Goal: Information Seeking & Learning: Learn about a topic

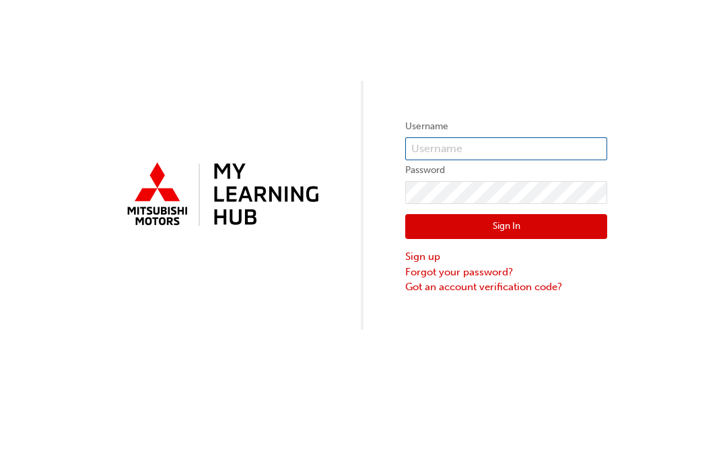
click at [514, 149] on input "text" at bounding box center [506, 148] width 202 height 23
type input "0005785284"
click at [559, 227] on button "Sign In" at bounding box center [506, 227] width 202 height 26
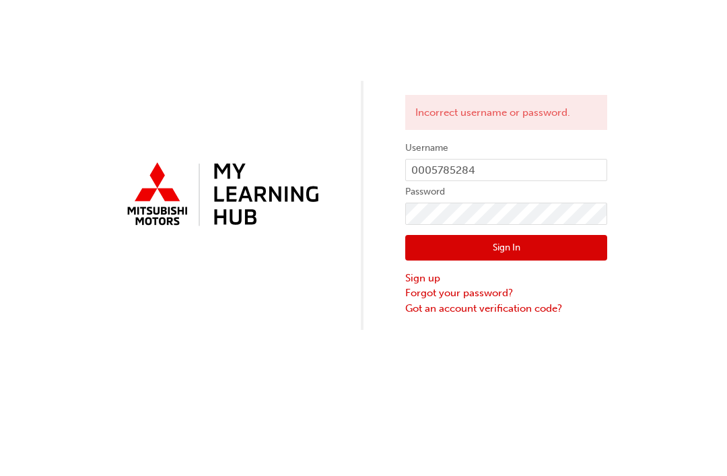
click at [564, 251] on button "Sign In" at bounding box center [506, 248] width 202 height 26
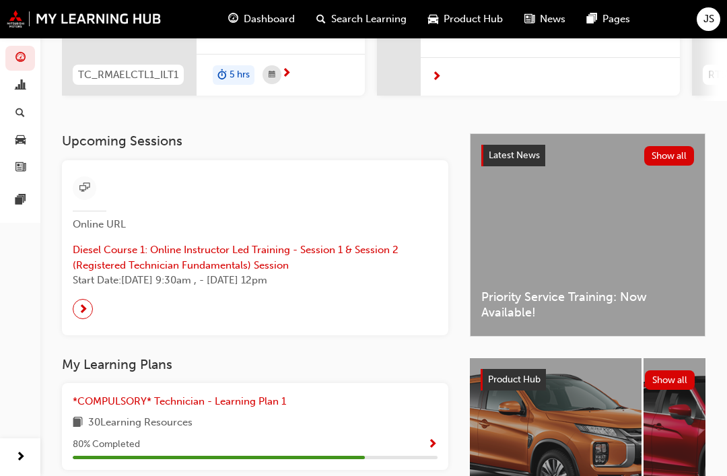
scroll to position [207, 0]
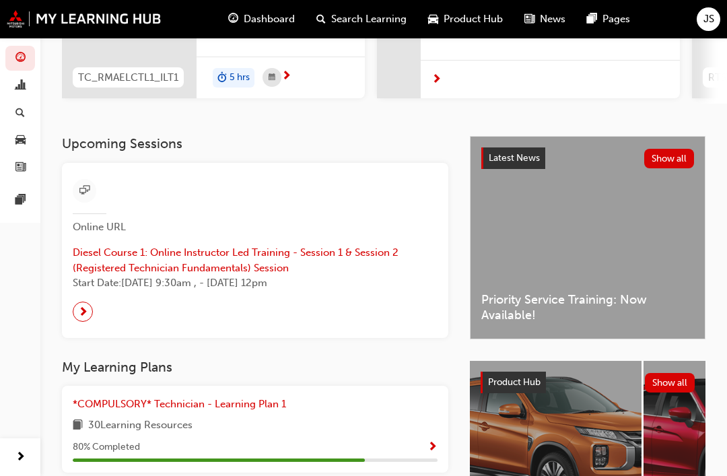
click at [299, 252] on span "Diesel Course 1: Online Instructor Led Training - Session 1 & Session 2 (Regist…" at bounding box center [255, 260] width 365 height 30
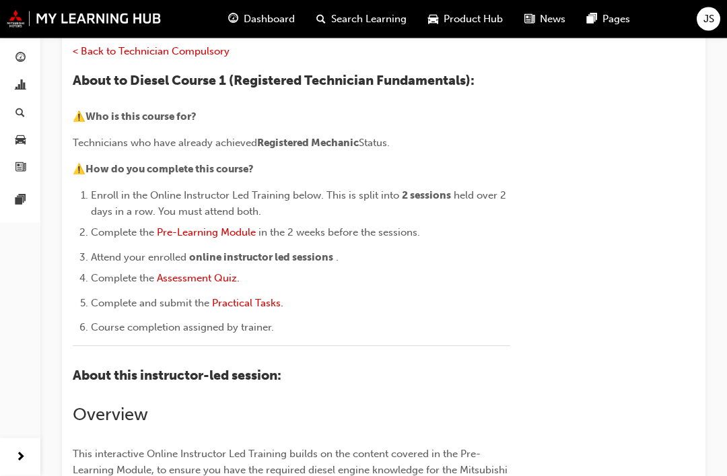
scroll to position [133, 0]
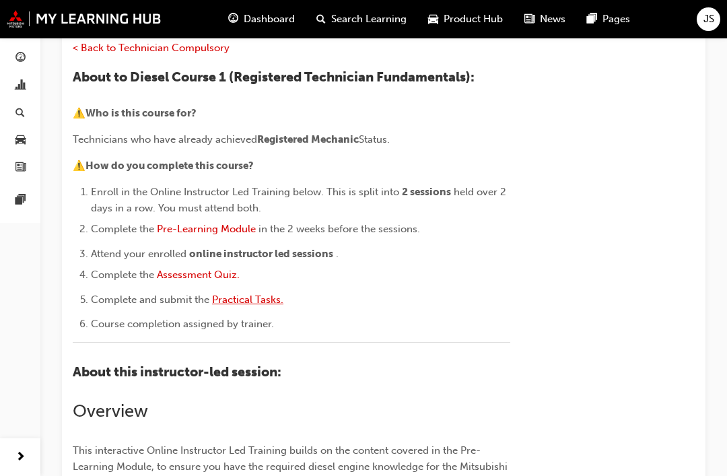
click at [269, 295] on span "Practical Tasks." at bounding box center [247, 299] width 71 height 12
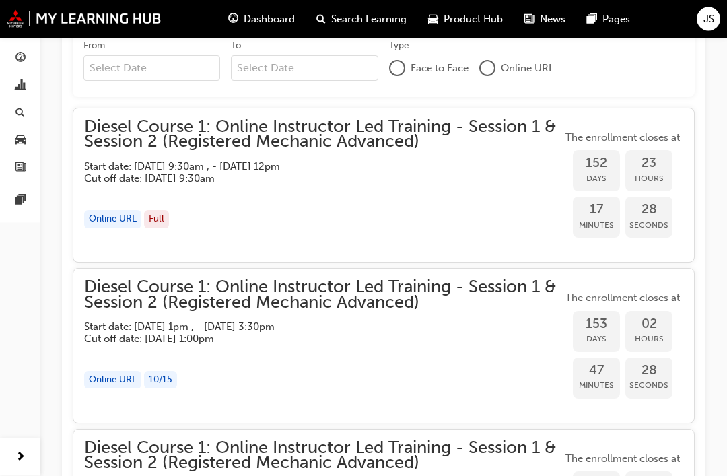
scroll to position [1110, 0]
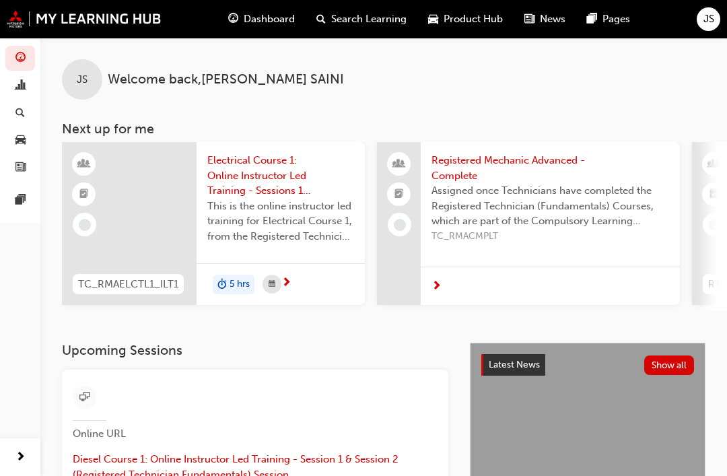
click at [389, 29] on div "Search Learning" at bounding box center [362, 19] width 112 height 28
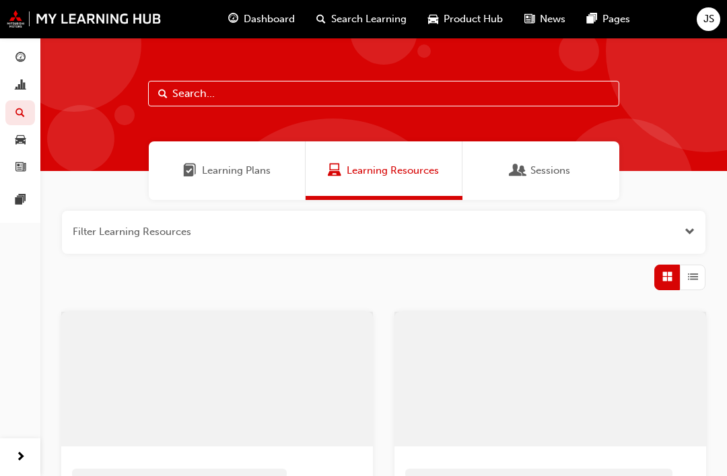
click at [557, 172] on span "Sessions" at bounding box center [550, 170] width 40 height 15
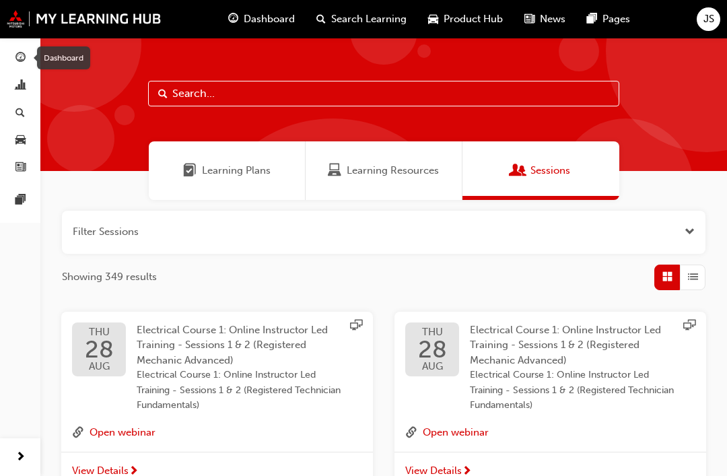
click at [33, 52] on div "Dashboard" at bounding box center [62, 57] width 63 height 23
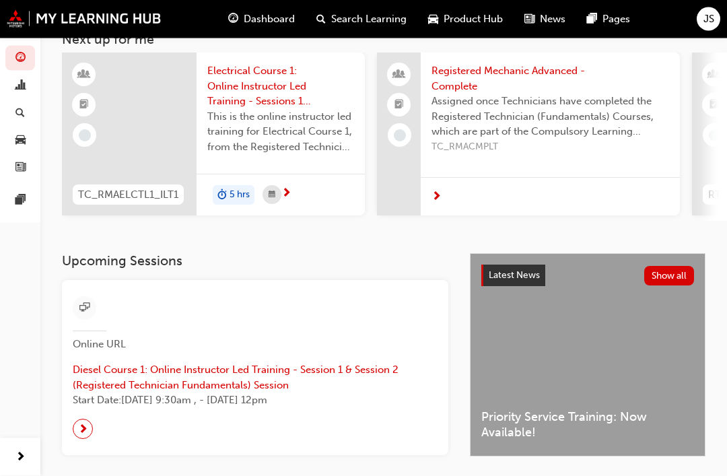
scroll to position [116, 0]
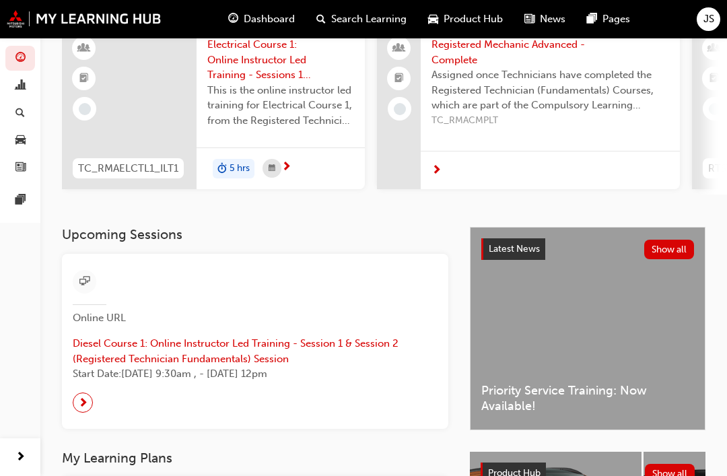
click at [87, 393] on span "next-icon" at bounding box center [83, 402] width 10 height 19
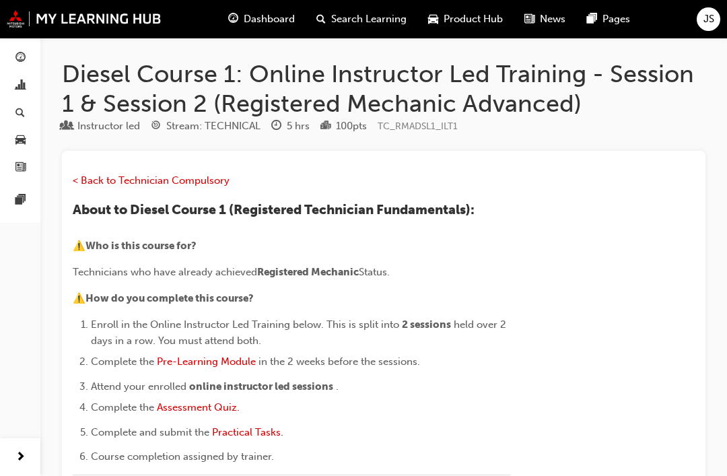
click at [382, 14] on span "Search Learning" at bounding box center [368, 18] width 75 height 15
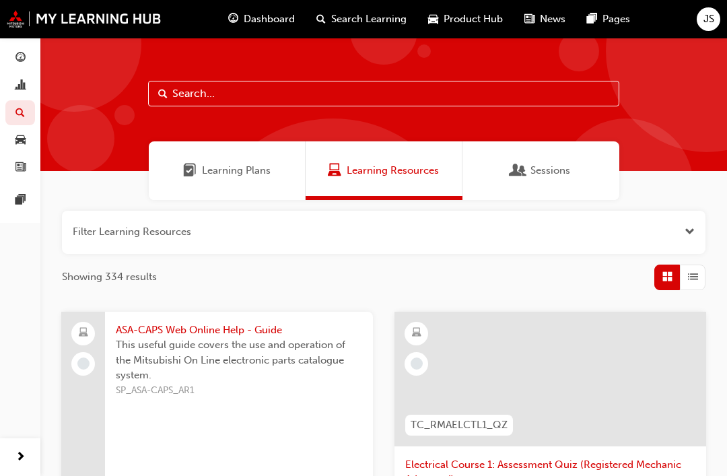
click at [559, 168] on span "Sessions" at bounding box center [550, 170] width 40 height 15
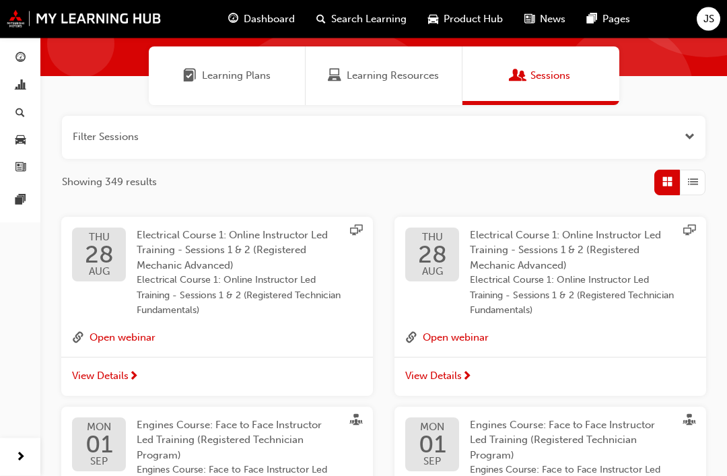
scroll to position [96, 0]
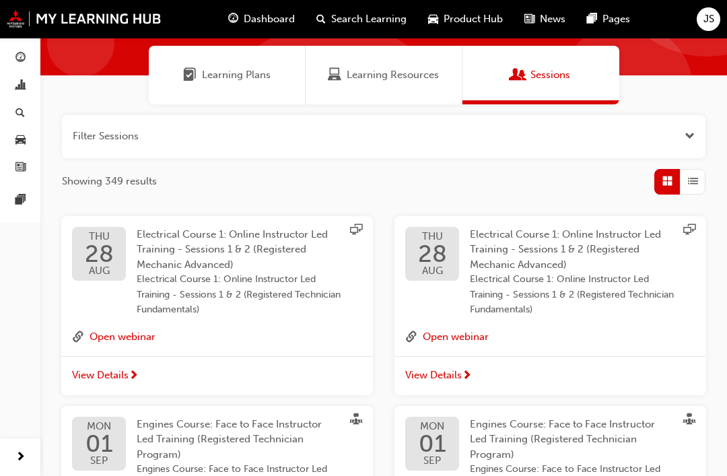
click at [262, 22] on span "Dashboard" at bounding box center [269, 18] width 51 height 15
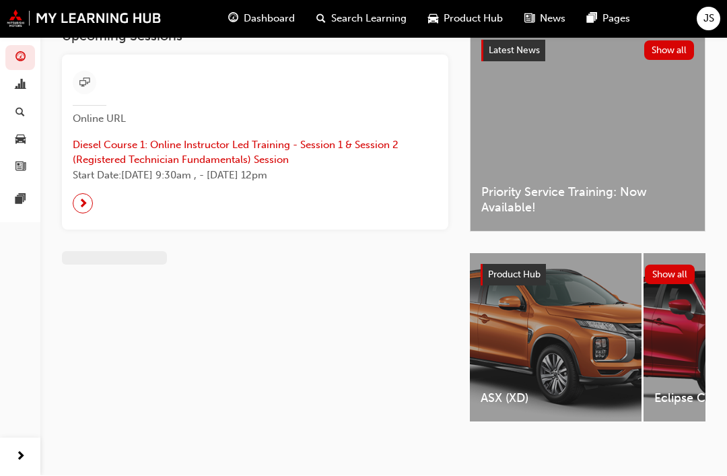
scroll to position [34, 0]
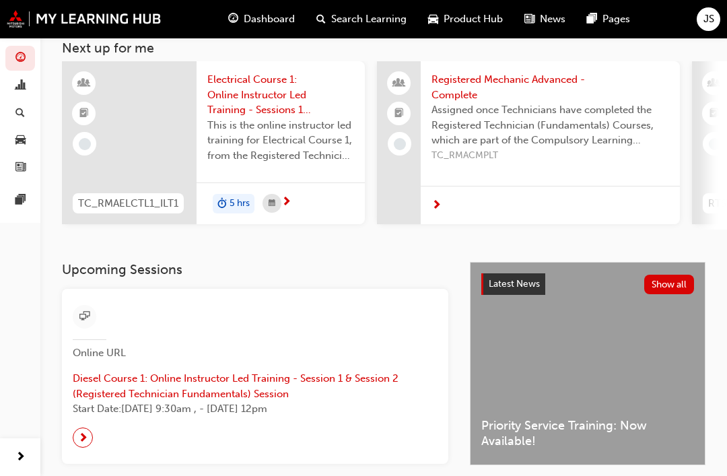
click at [103, 345] on span "Online URL" at bounding box center [106, 352] width 67 height 15
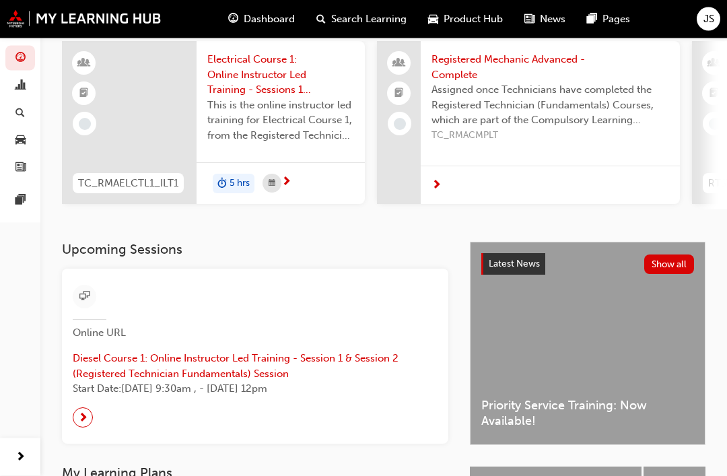
scroll to position [101, 0]
click at [82, 411] on span "next-icon" at bounding box center [83, 417] width 10 height 19
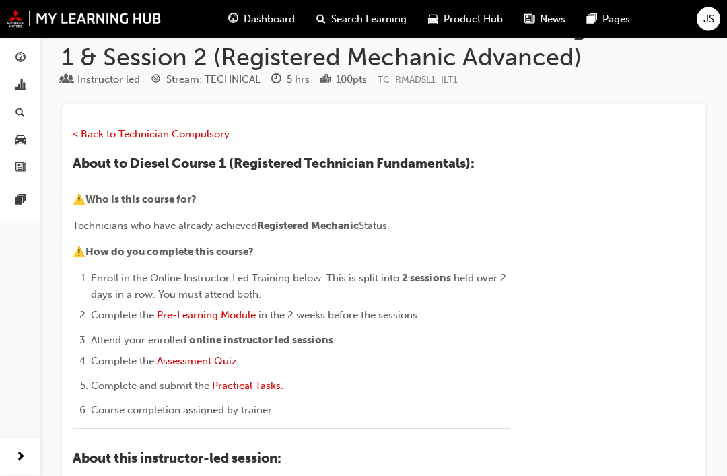
scroll to position [46, 0]
click at [96, 128] on span "< Back to Technician Compulsory" at bounding box center [151, 134] width 157 height 12
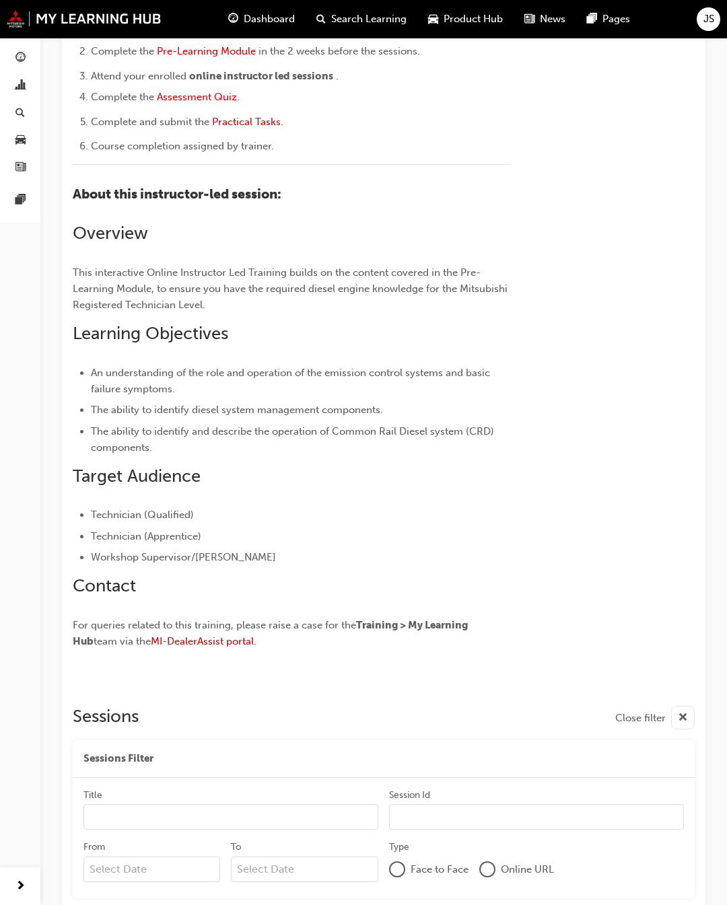
scroll to position [482, 0]
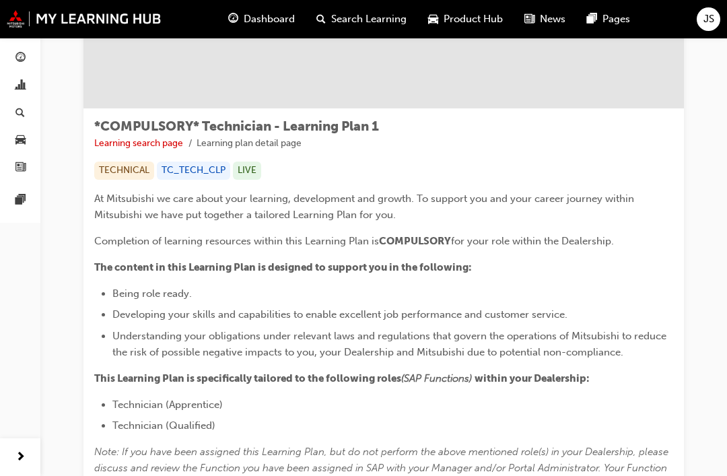
scroll to position [40, 0]
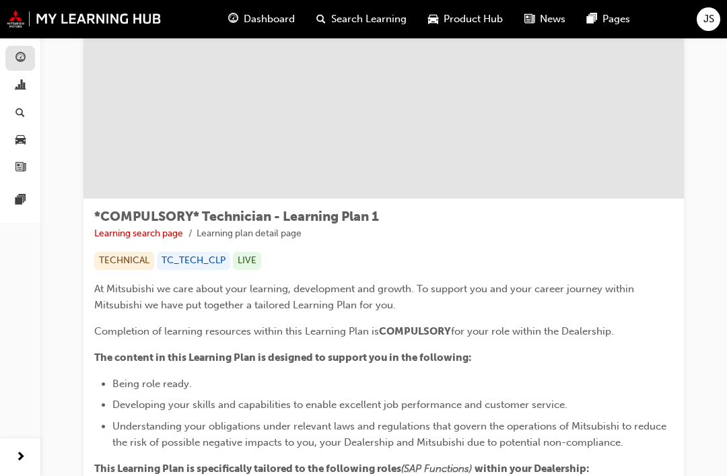
click at [11, 46] on link "button" at bounding box center [20, 58] width 30 height 25
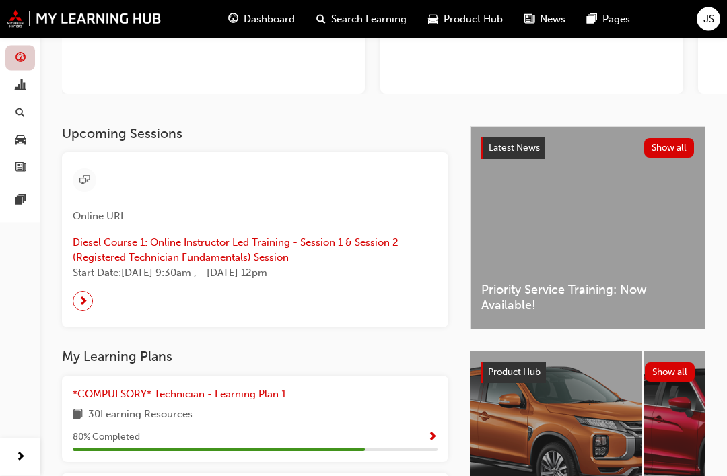
scroll to position [167, 0]
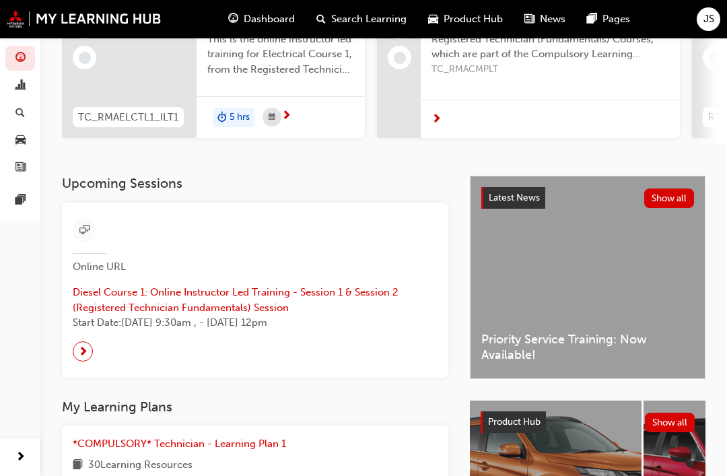
click at [89, 267] on span "Online URL" at bounding box center [106, 266] width 67 height 15
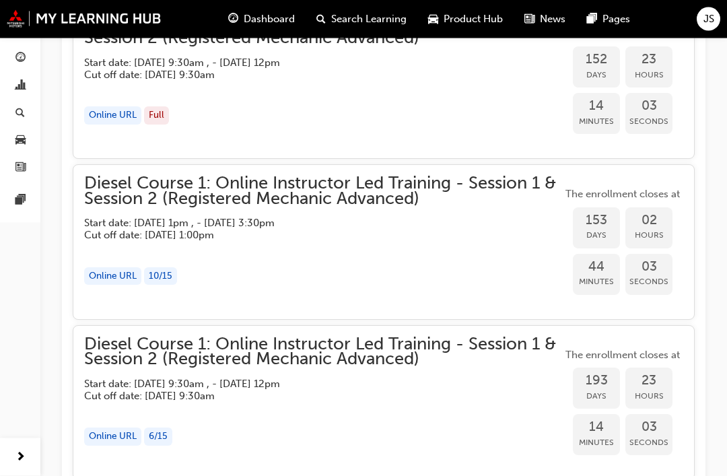
scroll to position [1531, 0]
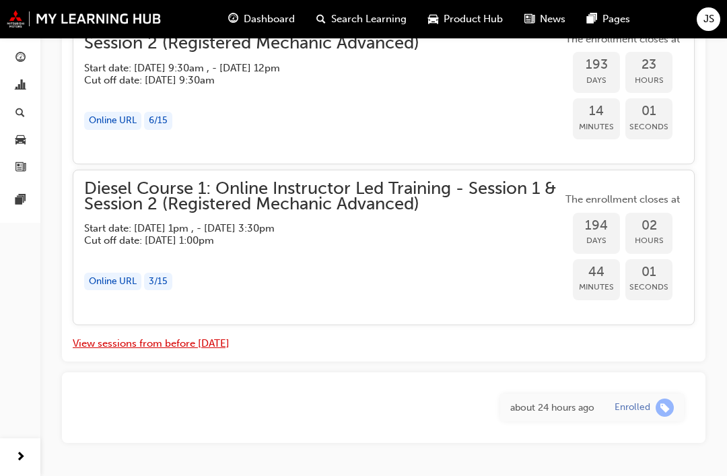
click at [131, 336] on button "View sessions from before [DATE]" at bounding box center [151, 343] width 157 height 15
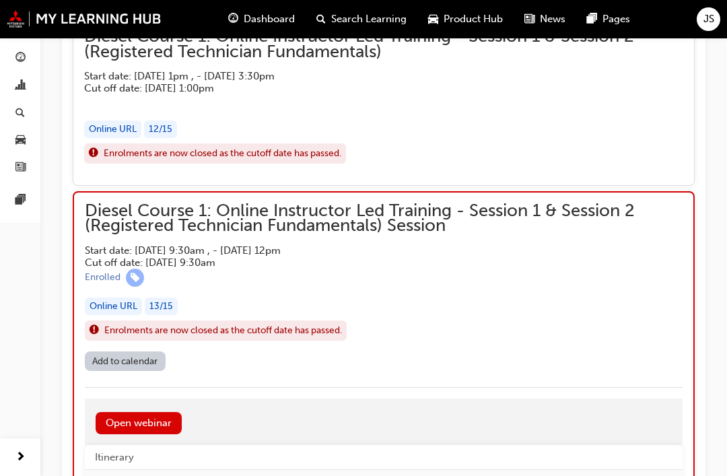
scroll to position [5822, 0]
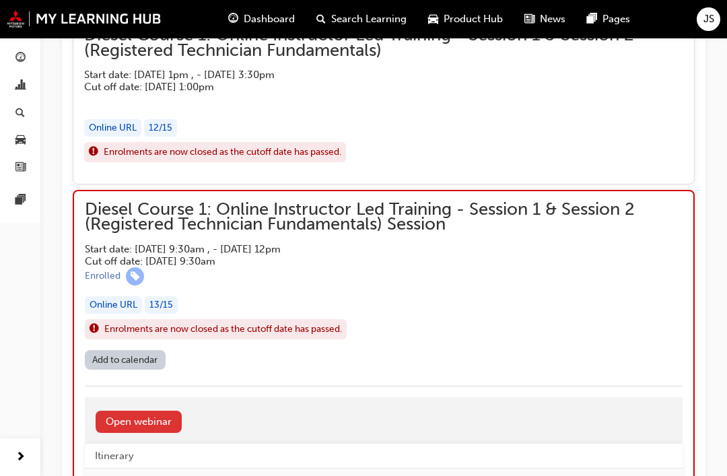
click at [139, 411] on link "Open webinar" at bounding box center [139, 422] width 86 height 22
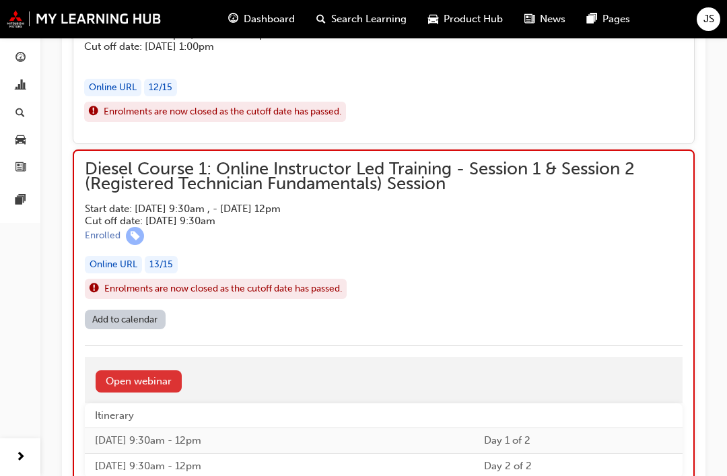
scroll to position [5865, 0]
